Goal: Task Accomplishment & Management: Manage account settings

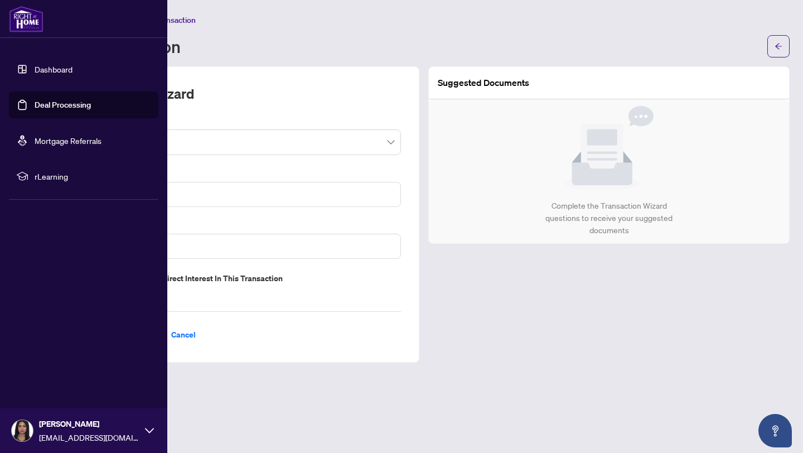
click at [35, 71] on link "Dashboard" at bounding box center [54, 69] width 38 height 10
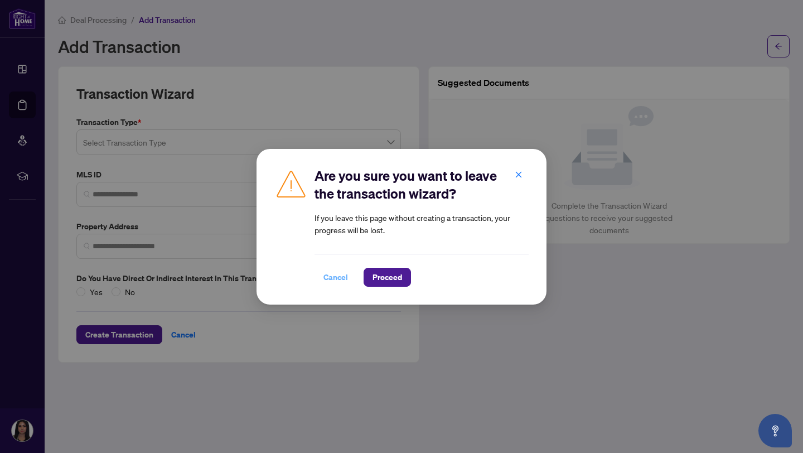
click at [339, 272] on span "Cancel" at bounding box center [335, 277] width 25 height 18
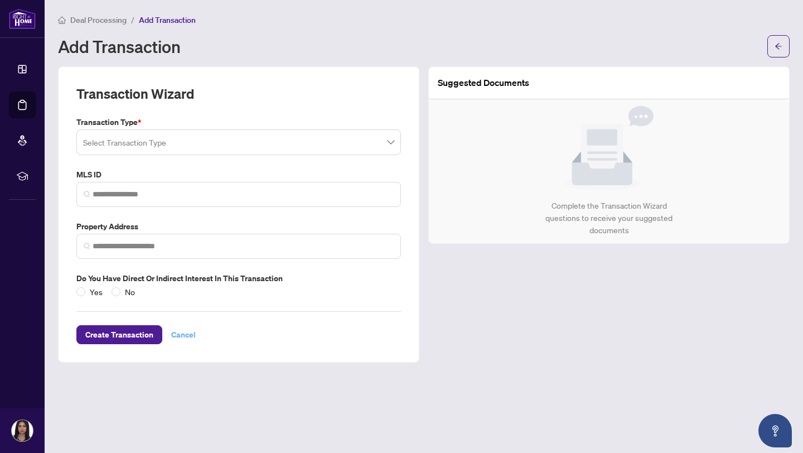
click at [183, 335] on span "Cancel" at bounding box center [183, 334] width 25 height 18
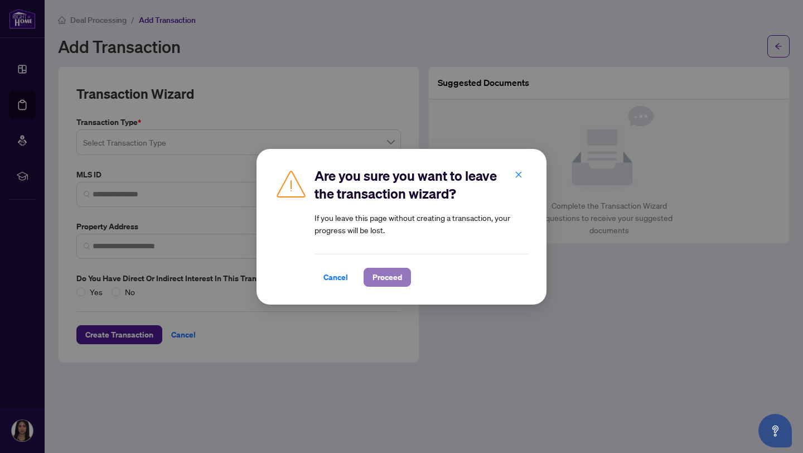
click at [382, 278] on span "Proceed" at bounding box center [387, 277] width 30 height 18
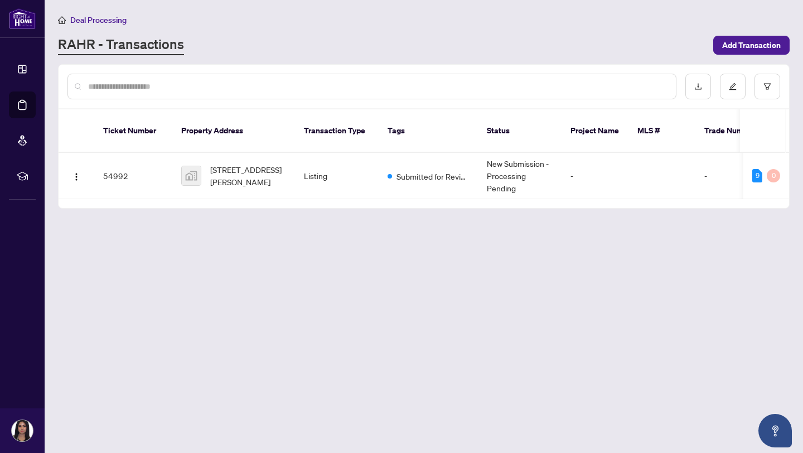
click at [345, 173] on td "Listing" at bounding box center [337, 176] width 84 height 46
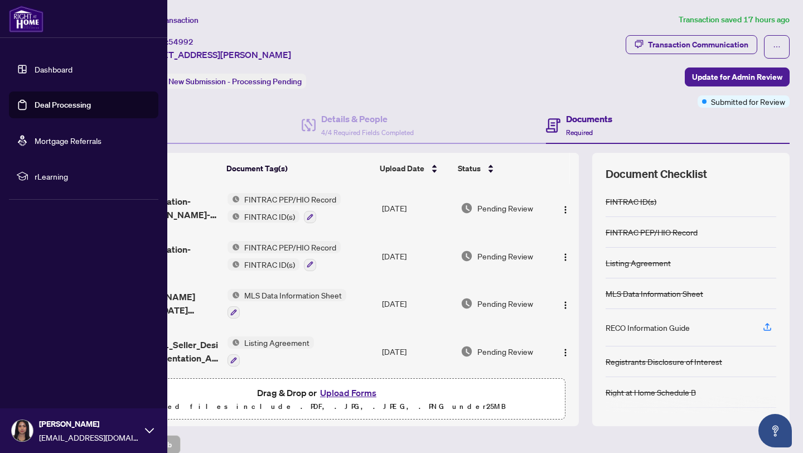
click at [46, 72] on link "Dashboard" at bounding box center [54, 69] width 38 height 10
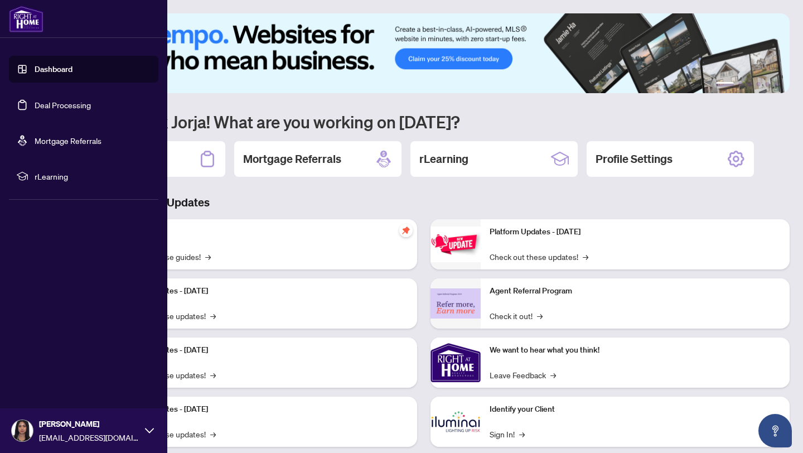
click at [64, 100] on link "Deal Processing" at bounding box center [63, 105] width 56 height 10
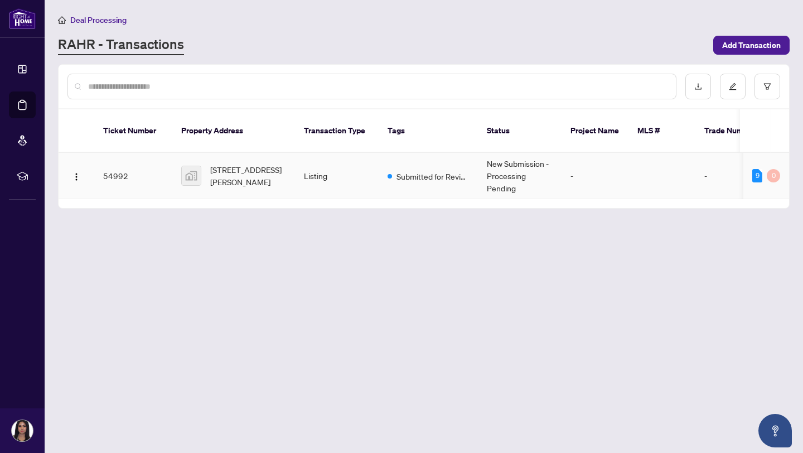
click at [358, 170] on td "Listing" at bounding box center [337, 176] width 84 height 46
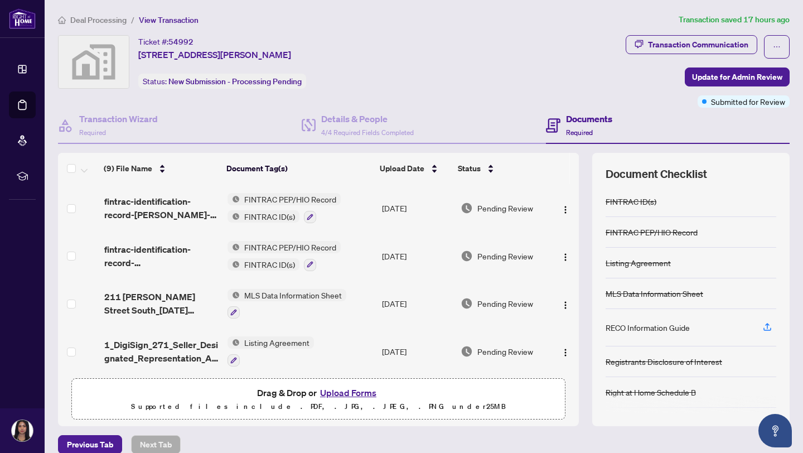
click at [257, 336] on span "Listing Agreement" at bounding box center [277, 342] width 74 height 12
click at [186, 352] on span "1_DigiSign_271_Seller_Designated_Representation_Agreement_Authority_to_Offer_fo…" at bounding box center [161, 351] width 115 height 27
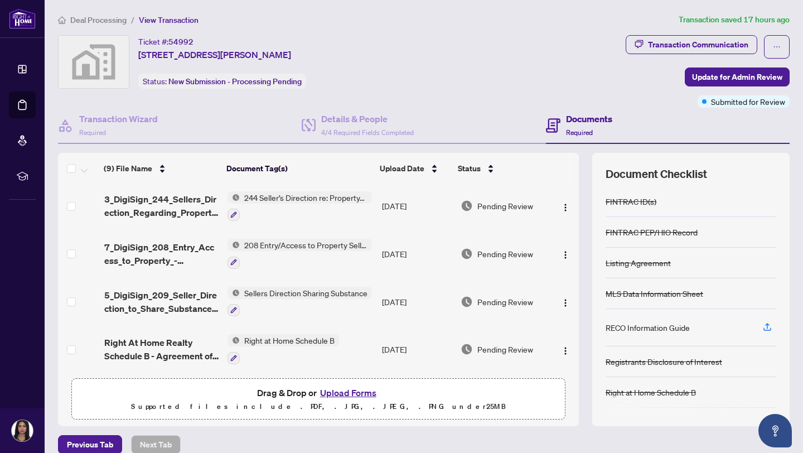
scroll to position [13, 0]
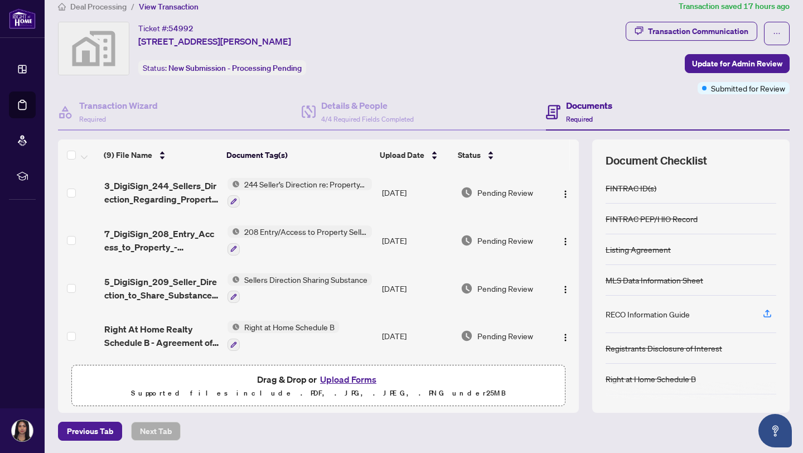
click at [308, 282] on div "Sellers Direction Sharing Substance" at bounding box center [299, 288] width 144 height 30
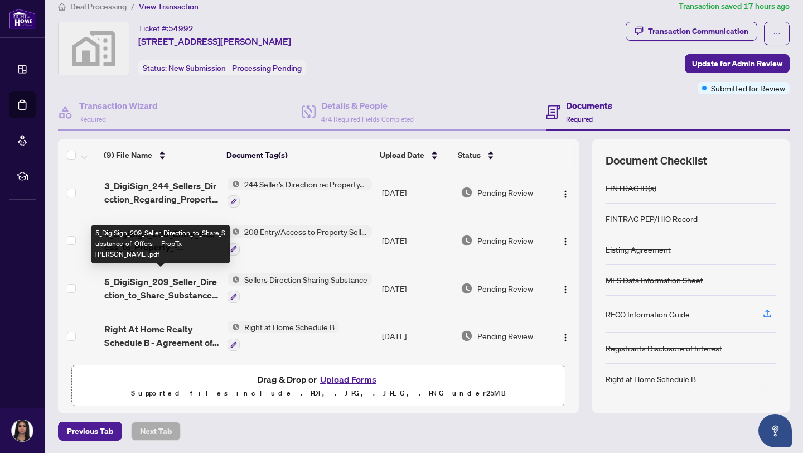
click at [179, 285] on span "5_DigiSign_209_Seller_Direction_to_Share_Substance_of_Offers_-_PropTx-OREA.pdf" at bounding box center [161, 288] width 115 height 27
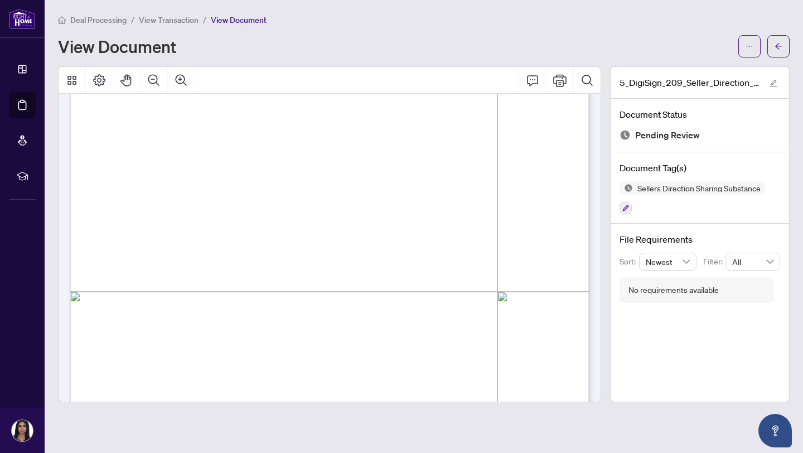
scroll to position [387, 0]
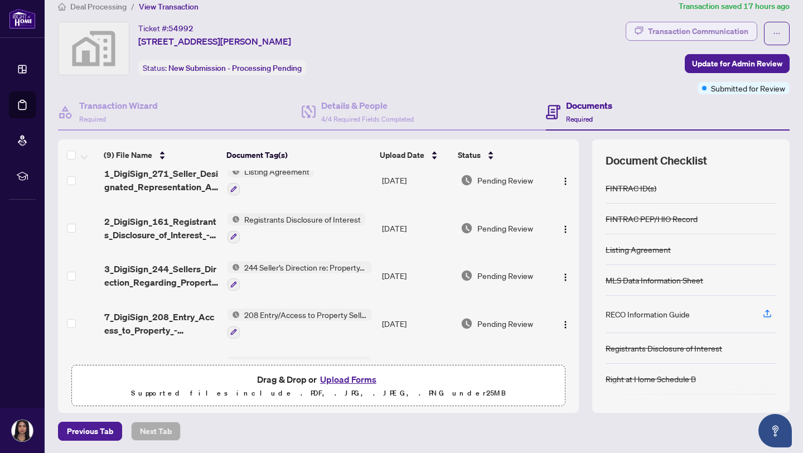
click at [652, 28] on div "Transaction Communication" at bounding box center [698, 31] width 100 height 18
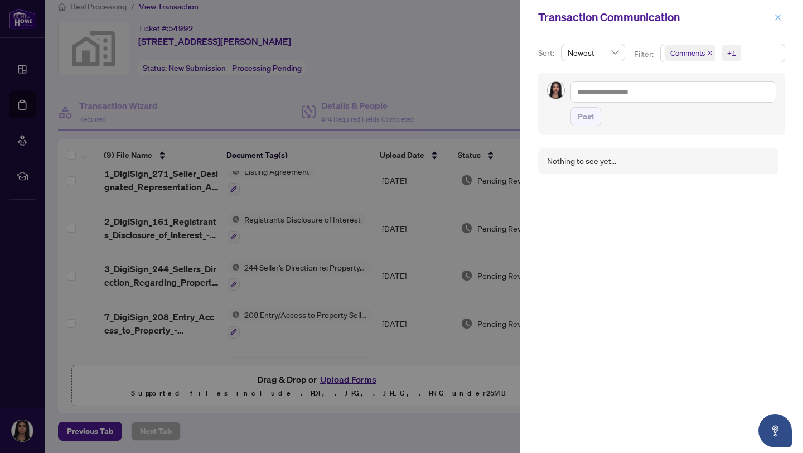
click at [784, 19] on button "button" at bounding box center [777, 17] width 14 height 13
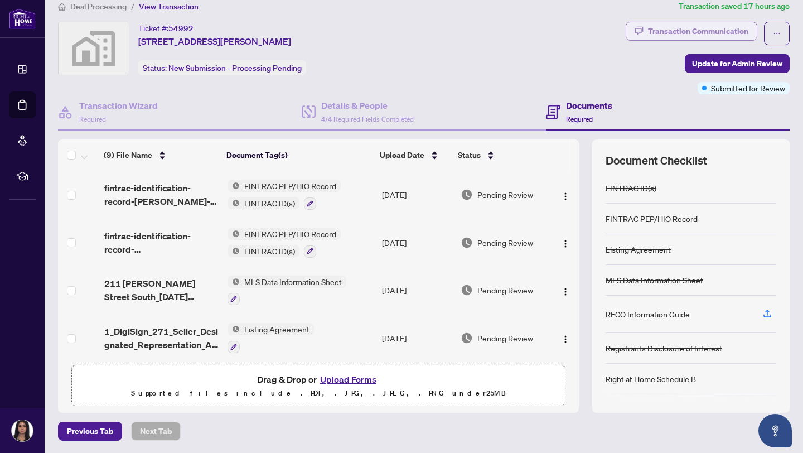
click at [656, 26] on div "Transaction Communication" at bounding box center [698, 31] width 100 height 18
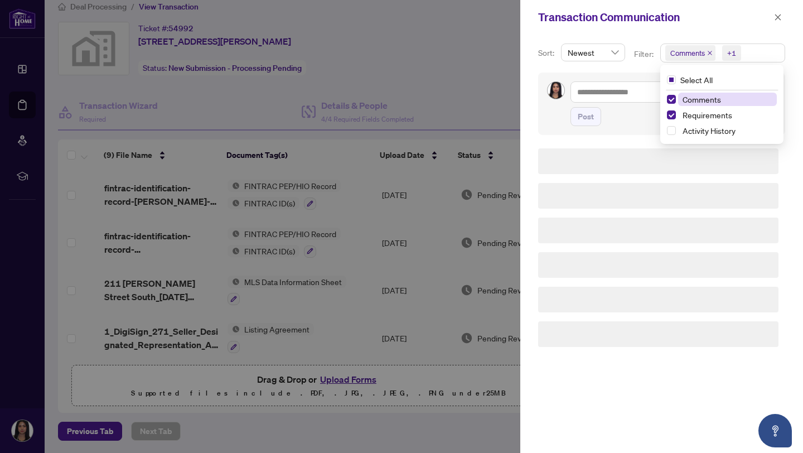
click at [733, 54] on div "+1" at bounding box center [731, 52] width 9 height 11
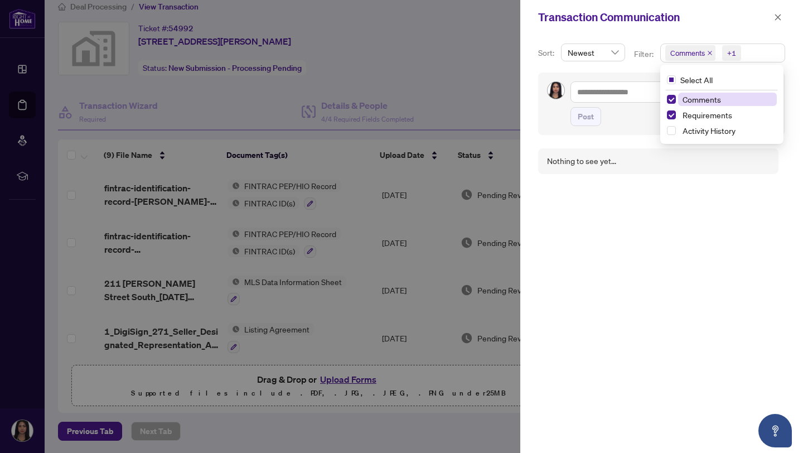
click at [729, 54] on div "+1" at bounding box center [731, 52] width 9 height 11
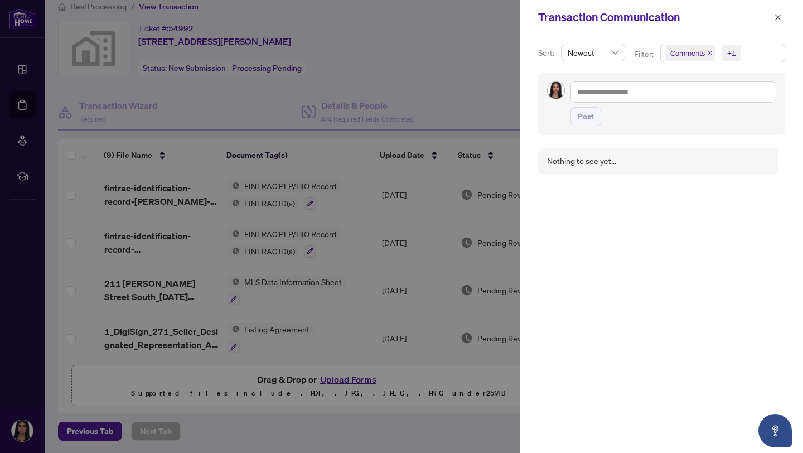
click at [707, 54] on icon "close" at bounding box center [710, 53] width 6 height 6
click at [777, 21] on icon "close" at bounding box center [778, 17] width 8 height 8
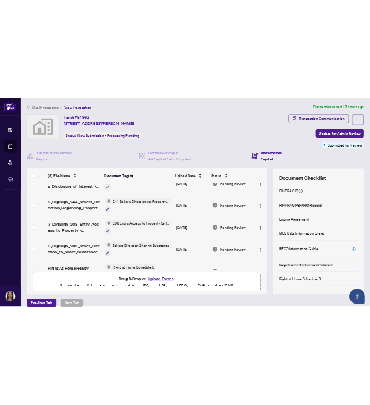
scroll to position [216, 0]
